Goal: Transaction & Acquisition: Purchase product/service

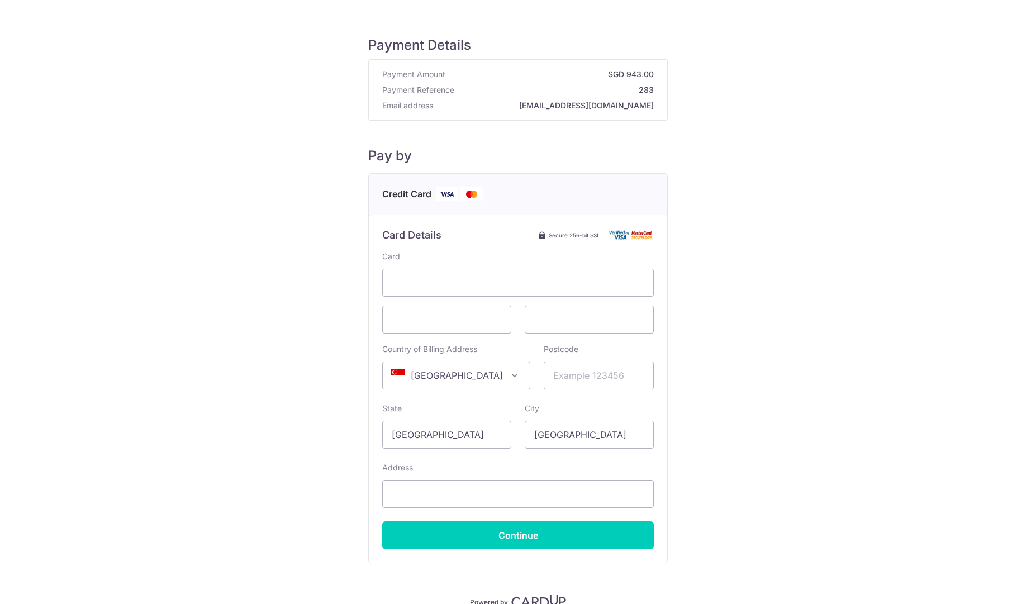
click at [822, 378] on div "Payment Details Payment Amount SGD 943.00 Payment Reference 283 Email address […" at bounding box center [518, 313] width 983 height 590
click at [588, 380] on input "Postcode" at bounding box center [599, 376] width 110 height 28
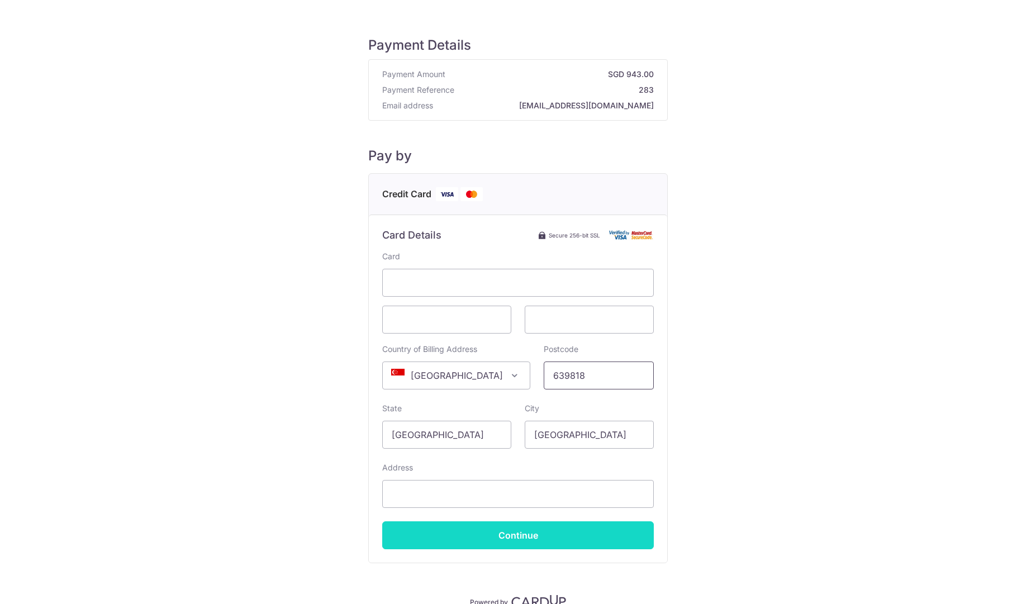
type input "639818"
click at [558, 532] on input "Continue" at bounding box center [518, 536] width 272 height 28
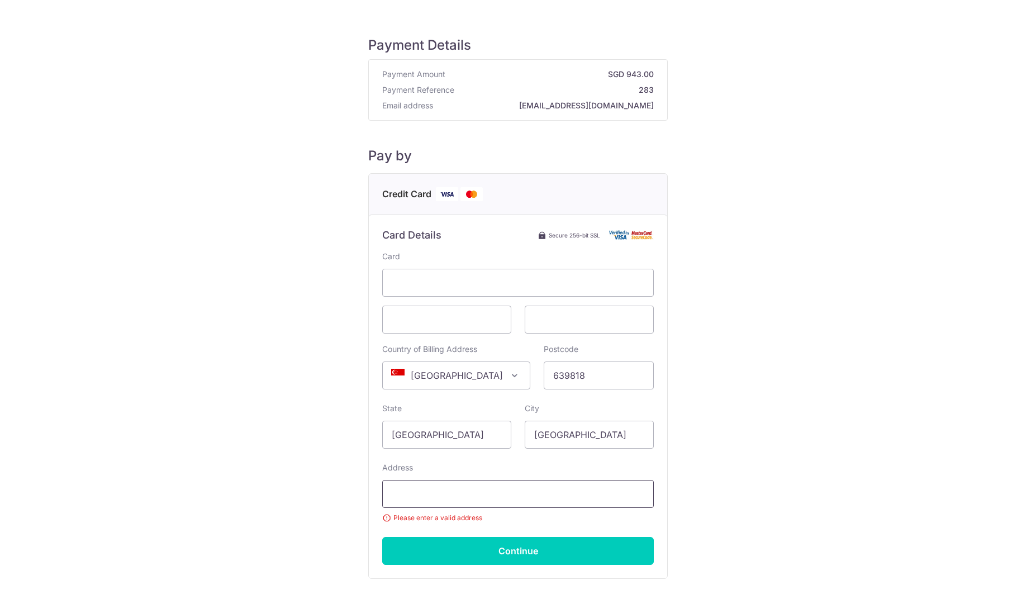
click at [513, 504] on input "Address" at bounding box center [518, 494] width 272 height 28
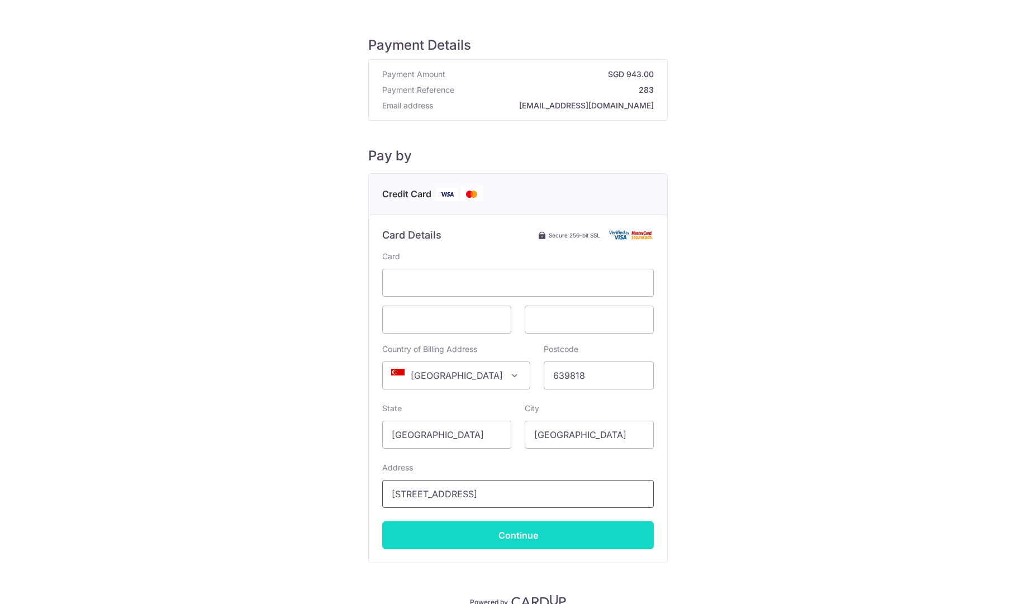
type input "[STREET_ADDRESS]"
click at [534, 542] on input "Continue" at bounding box center [518, 536] width 272 height 28
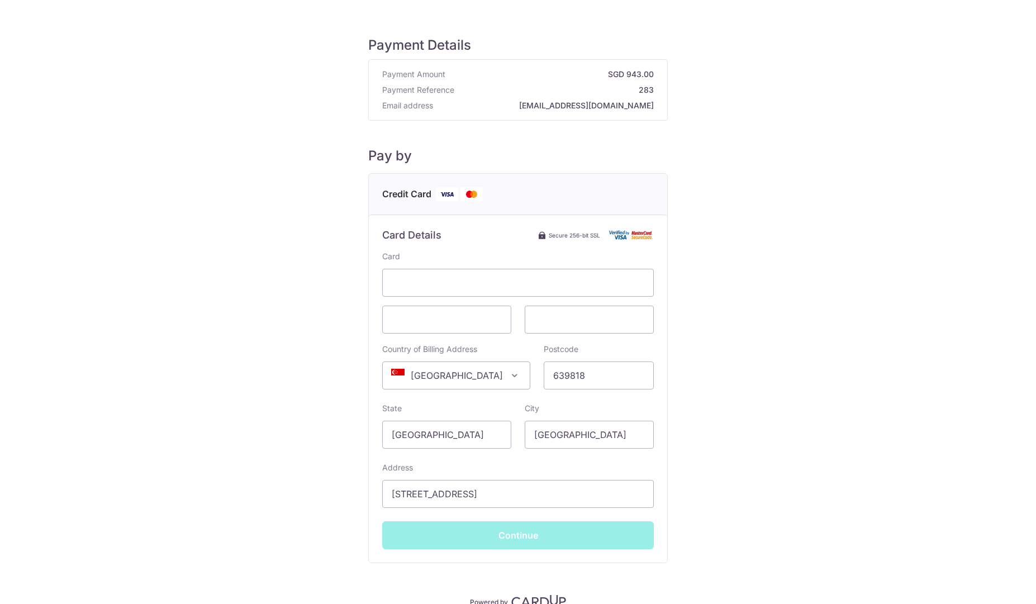
type input "**** 0645"
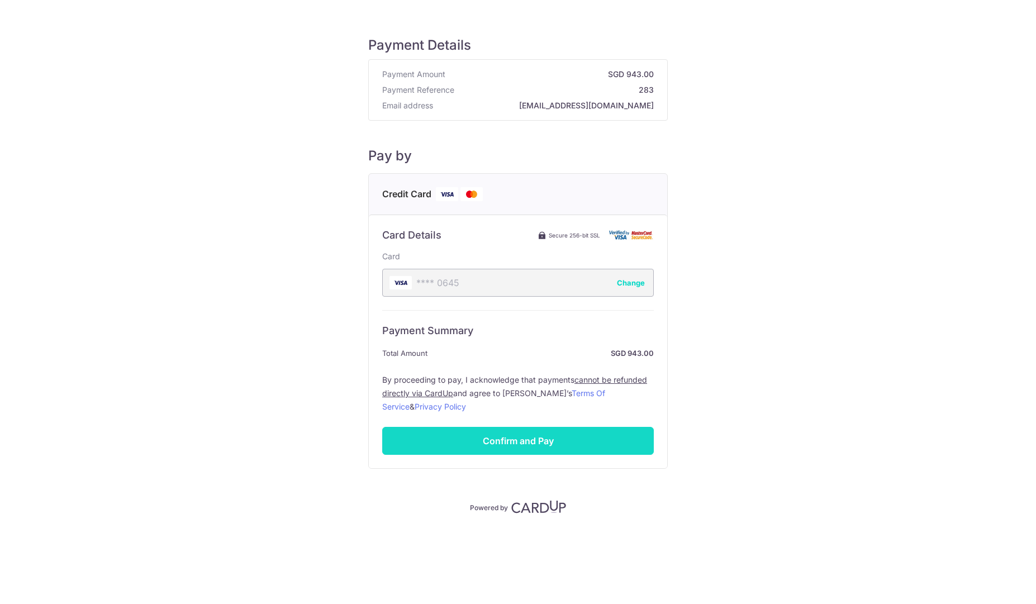
click at [612, 439] on input "Confirm and Pay" at bounding box center [518, 441] width 272 height 28
